Goal: Information Seeking & Learning: Learn about a topic

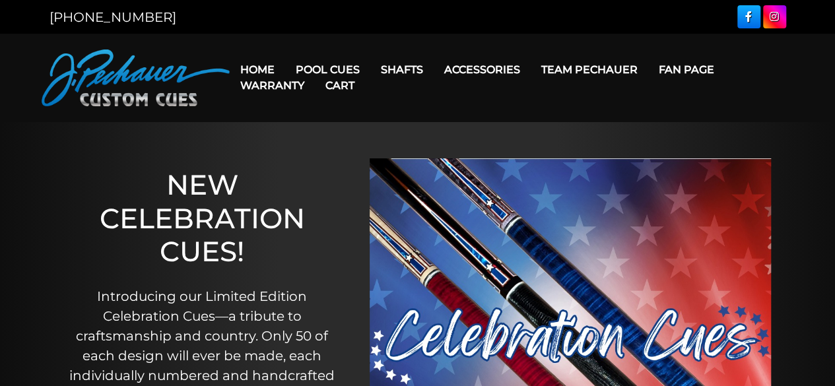
click at [308, 69] on link "Warranty" at bounding box center [272, 86] width 85 height 34
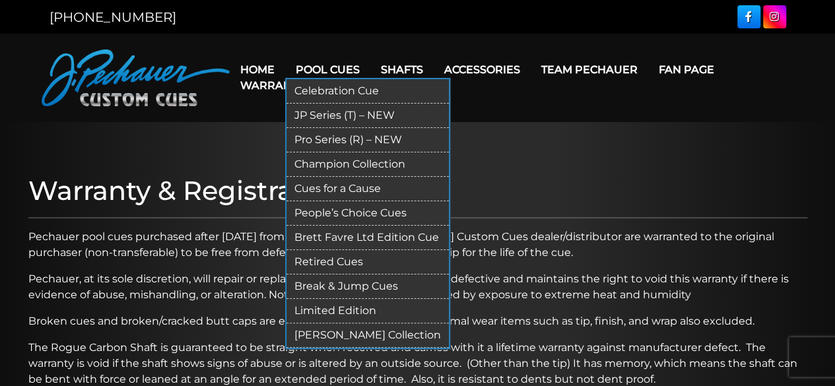
click at [319, 139] on link "Pro Series (R) – NEW" at bounding box center [367, 140] width 162 height 24
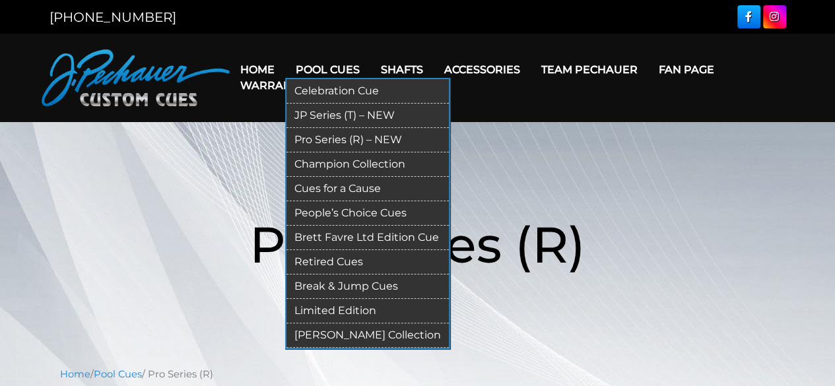
click at [330, 259] on link "Retired Cues" at bounding box center [367, 262] width 162 height 24
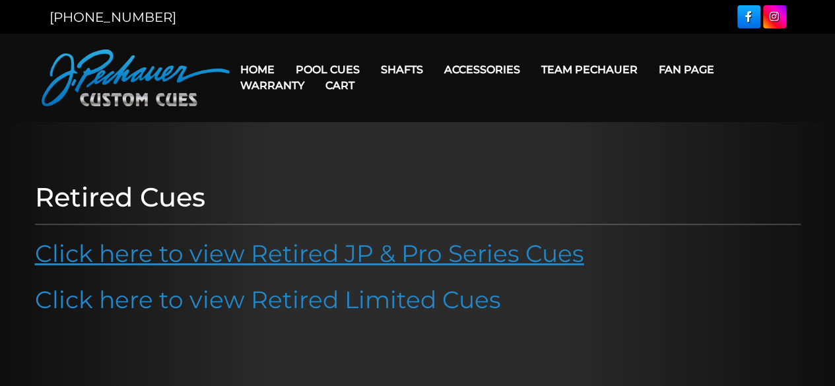
click at [330, 257] on link "Click here to view Retired JP & Pro Series Cues" at bounding box center [309, 253] width 549 height 29
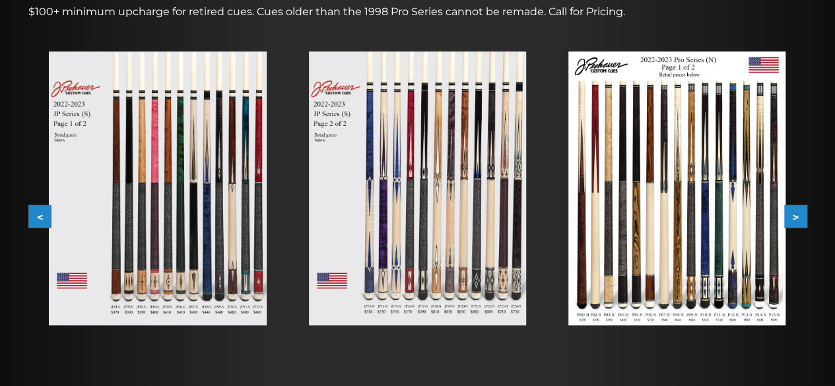
scroll to position [226, 0]
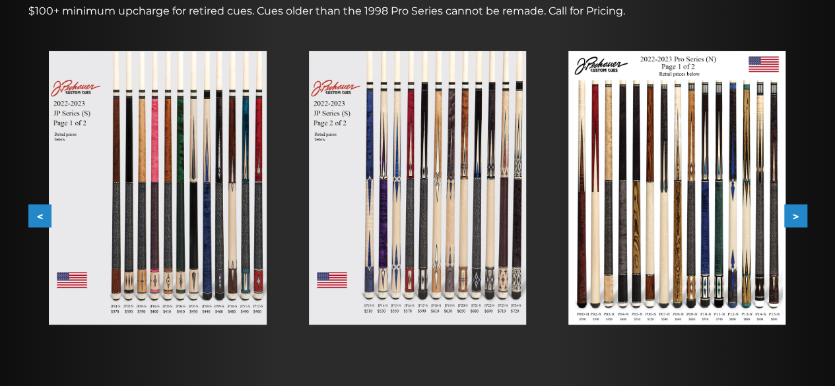
click at [796, 217] on button ">" at bounding box center [795, 216] width 23 height 23
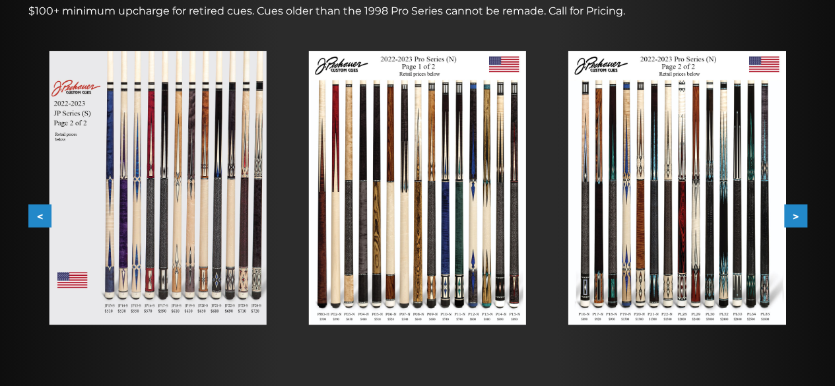
click at [627, 219] on img at bounding box center [676, 188] width 217 height 274
